Goal: Task Accomplishment & Management: Use online tool/utility

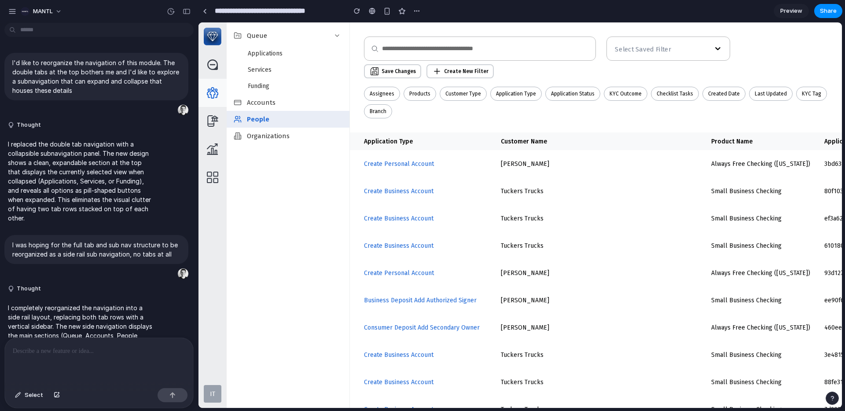
scroll to position [1032, 0]
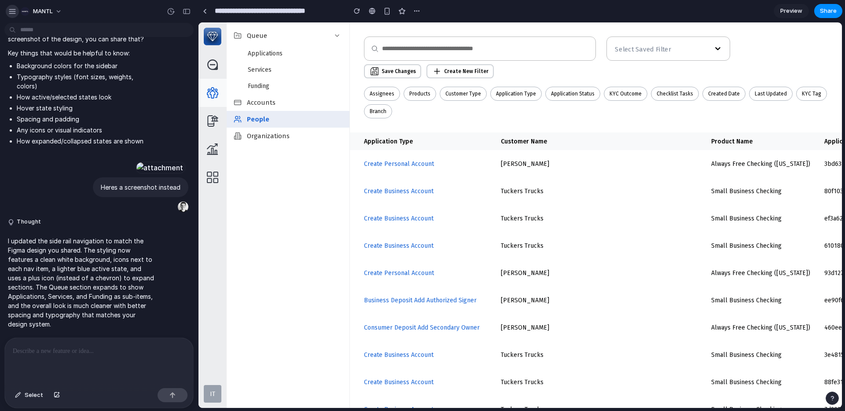
click at [8, 9] on button "button" at bounding box center [12, 11] width 13 height 13
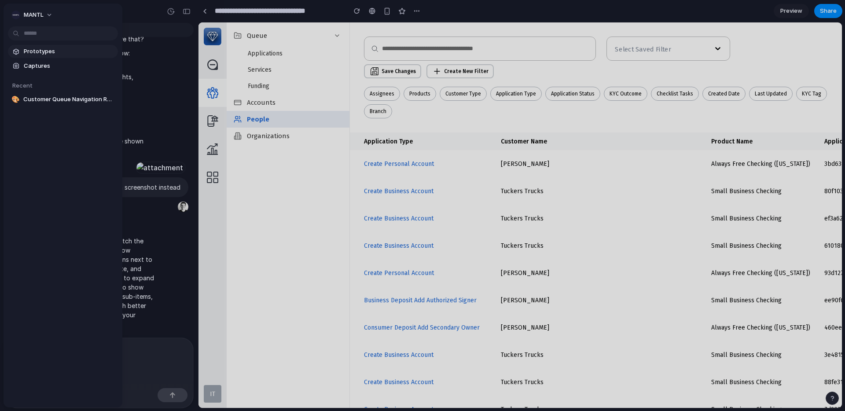
click at [35, 52] on span "Prototypes" at bounding box center [69, 51] width 91 height 9
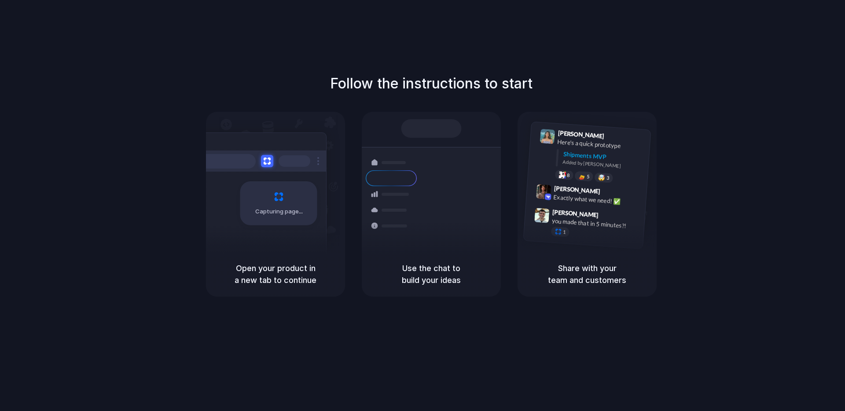
click at [775, 230] on div "Follow the instructions to start Capturing page Open your product in a new tab …" at bounding box center [431, 185] width 845 height 224
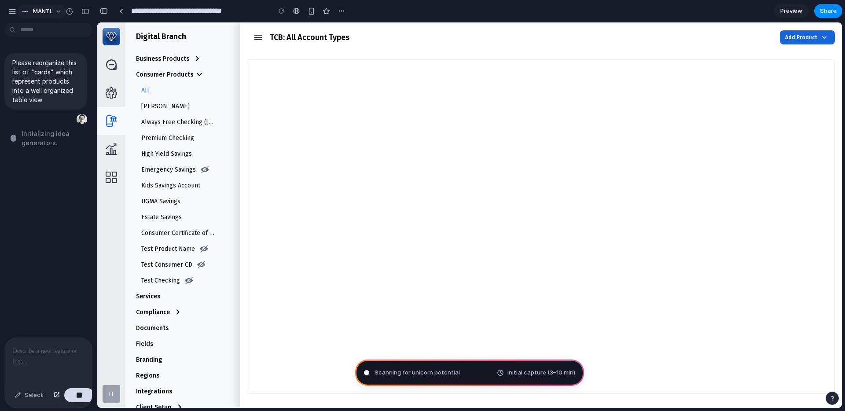
type input "**********"
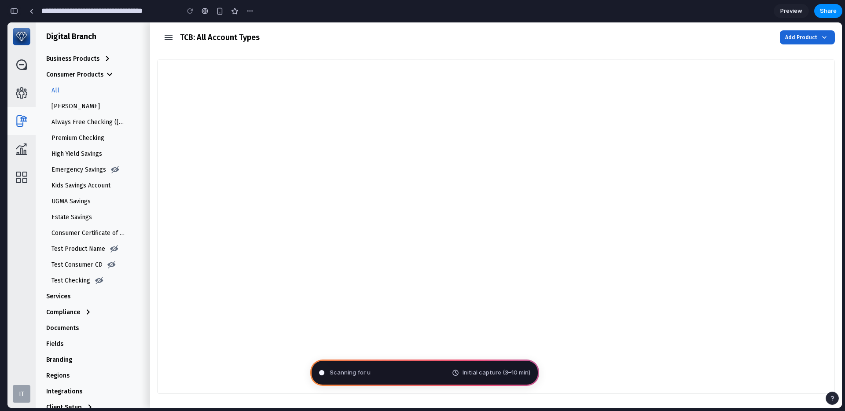
click at [16, 11] on div "button" at bounding box center [14, 11] width 8 height 6
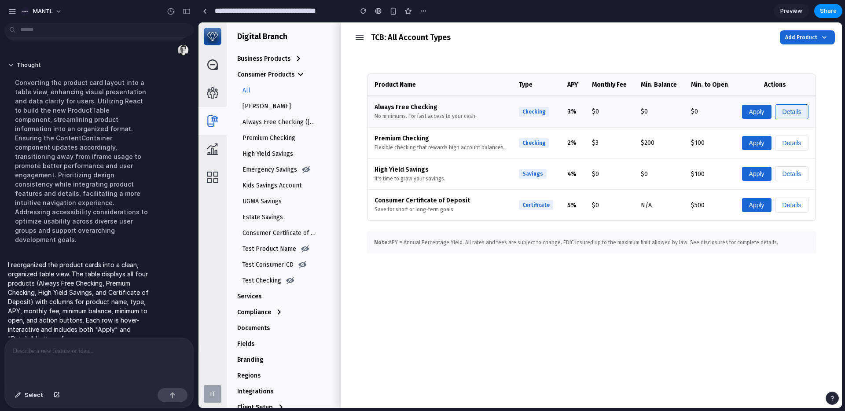
click at [791, 109] on button "Details" at bounding box center [792, 111] width 34 height 15
click at [754, 111] on button "Apply" at bounding box center [756, 112] width 29 height 14
click at [783, 140] on button "Details" at bounding box center [792, 143] width 34 height 15
click at [749, 144] on button "Apply" at bounding box center [756, 143] width 29 height 14
click at [789, 177] on button "Details" at bounding box center [792, 173] width 34 height 15
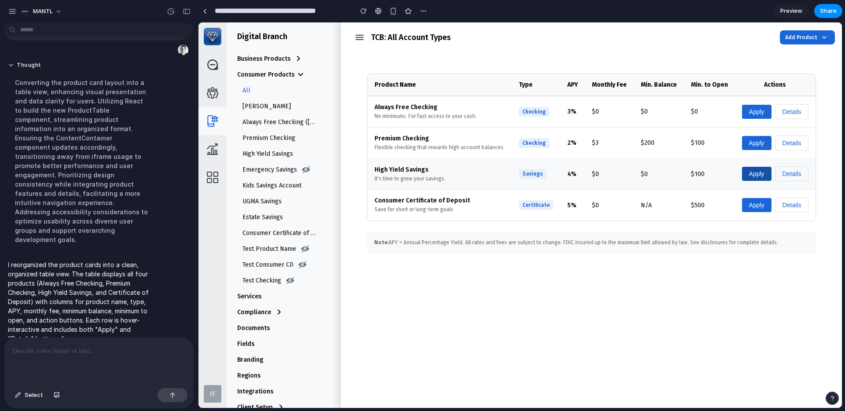
click at [748, 176] on button "Apply" at bounding box center [756, 174] width 29 height 14
click at [781, 208] on button "Details" at bounding box center [792, 205] width 34 height 15
click at [744, 211] on div "Apply Details" at bounding box center [775, 205] width 67 height 15
click at [825, 37] on icon "button" at bounding box center [824, 37] width 11 height 11
click at [674, 38] on div "TCB: All Account Types Add Product" at bounding box center [595, 37] width 480 height 30
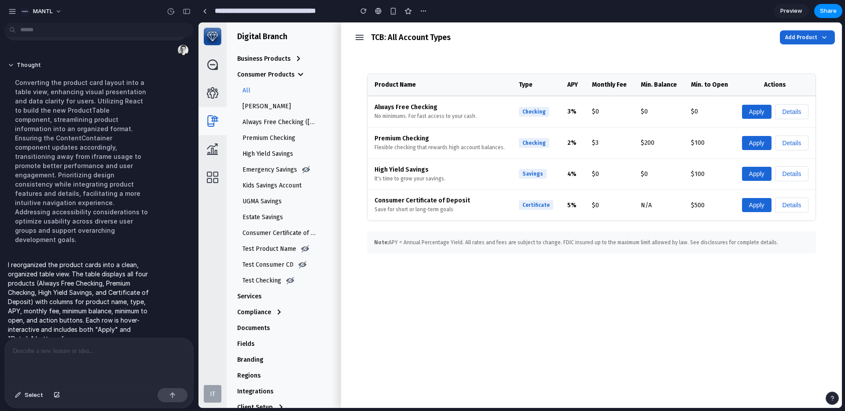
click at [258, 122] on div "Always Free Checking ([US_STATE])" at bounding box center [280, 122] width 74 height 9
click at [255, 102] on div "[PERSON_NAME]" at bounding box center [267, 106] width 48 height 9
click at [277, 57] on div "Business Products" at bounding box center [263, 58] width 53 height 9
click at [78, 350] on p at bounding box center [99, 351] width 173 height 11
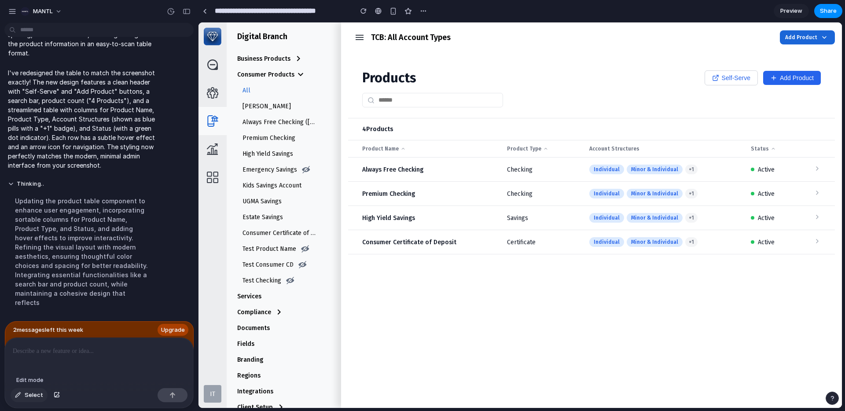
click at [21, 395] on div "button" at bounding box center [18, 395] width 6 height 5
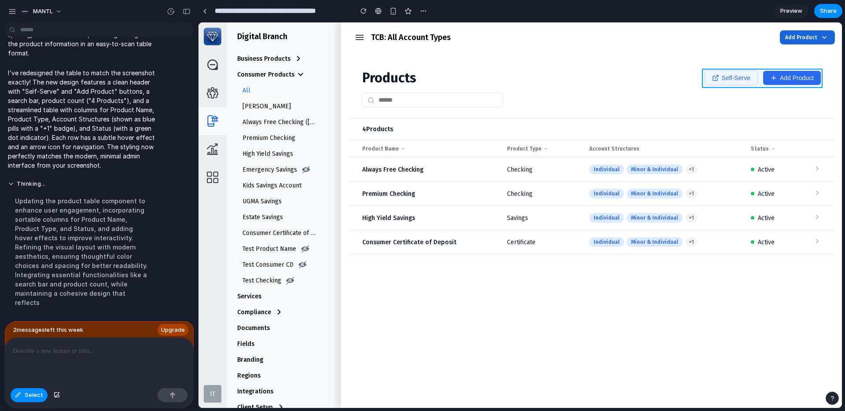
click at [758, 77] on div at bounding box center [520, 215] width 643 height 385
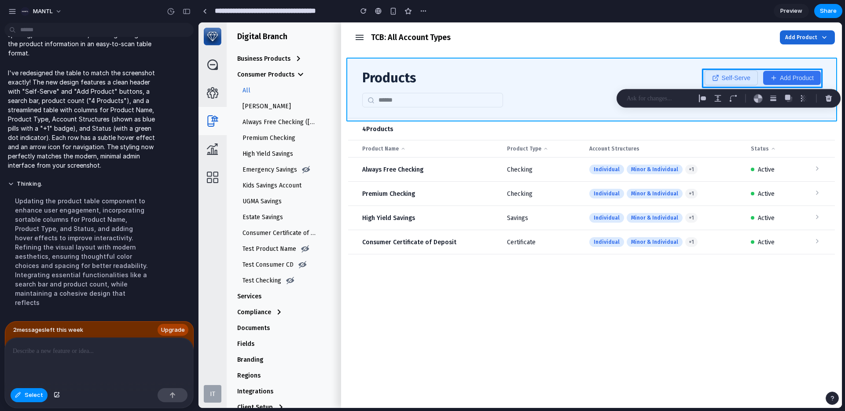
drag, startPoint x: 758, startPoint y: 77, endPoint x: 764, endPoint y: 70, distance: 9.8
click at [764, 70] on div at bounding box center [520, 215] width 643 height 385
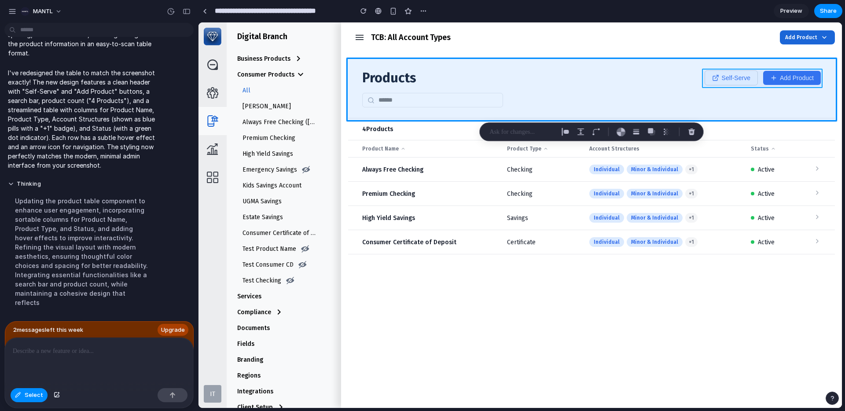
click at [759, 74] on div at bounding box center [520, 215] width 643 height 385
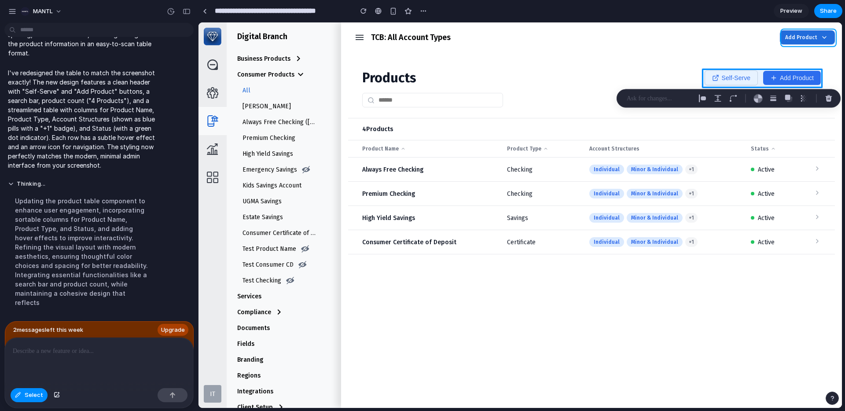
click at [807, 34] on div at bounding box center [520, 215] width 643 height 385
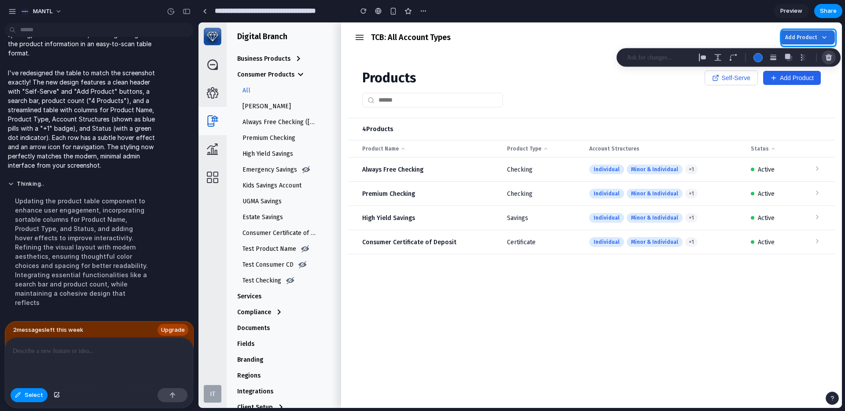
click at [831, 58] on div "button" at bounding box center [829, 58] width 8 height 8
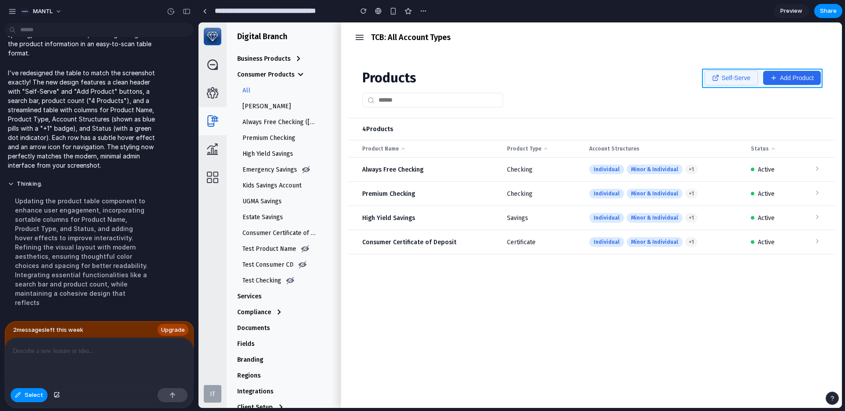
click at [759, 81] on div at bounding box center [520, 215] width 643 height 385
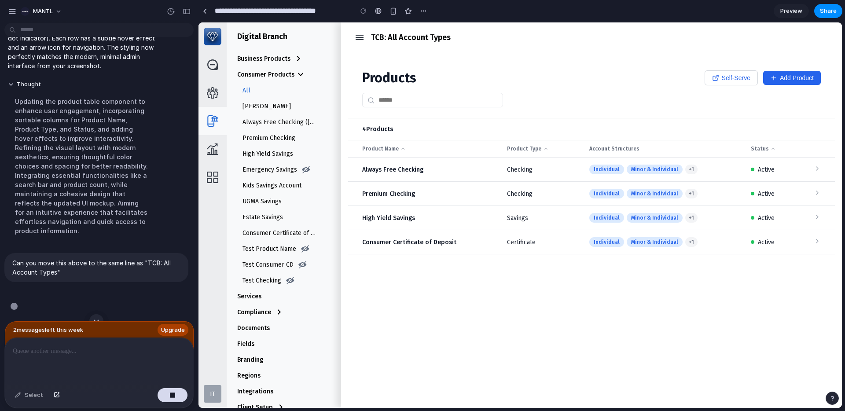
scroll to position [595, 0]
click at [543, 150] on icon at bounding box center [545, 148] width 5 height 5
click at [826, 169] on td at bounding box center [817, 170] width 35 height 24
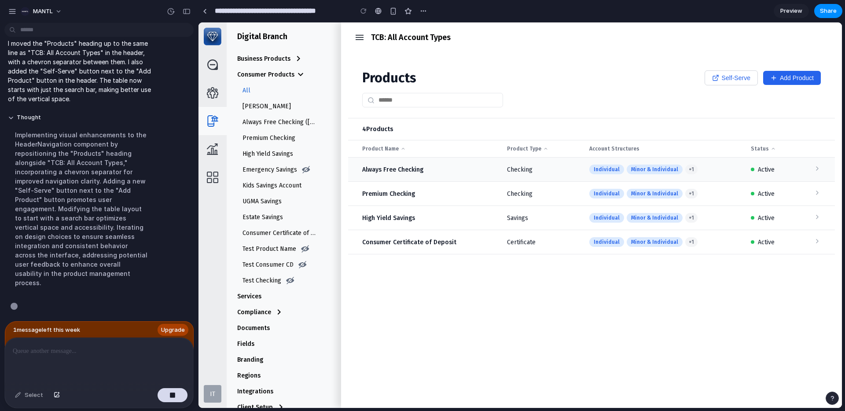
scroll to position [707, 0]
click at [148, 173] on div "Implementing visual enhancements to the HeaderNavigation component by repositio…" at bounding box center [81, 209] width 147 height 168
